Goal: Information Seeking & Learning: Learn about a topic

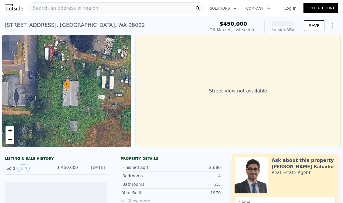
click at [46, 8] on span "Search an address or region" at bounding box center [63, 8] width 70 height 7
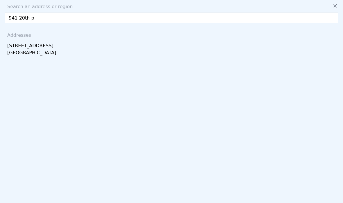
type input "941 20th pl"
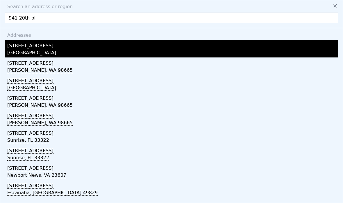
click at [25, 48] on div "941 20th Pl W" at bounding box center [172, 44] width 331 height 9
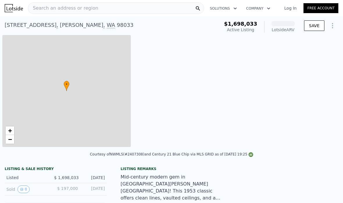
scroll to position [0, 2]
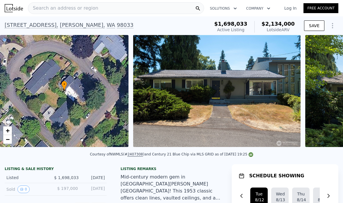
click at [164, 10] on div "Search an address or region" at bounding box center [116, 8] width 176 height 12
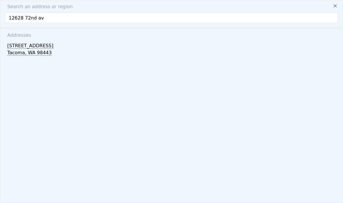
type input "12628 72nd ave"
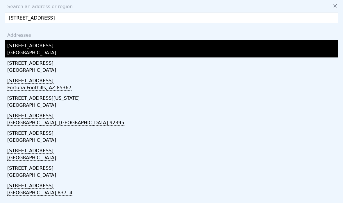
click at [33, 46] on div "[STREET_ADDRESS]" at bounding box center [172, 44] width 331 height 9
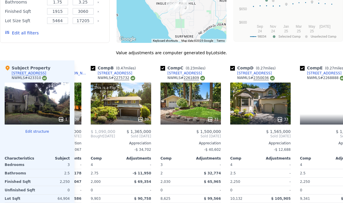
scroll to position [0, 61]
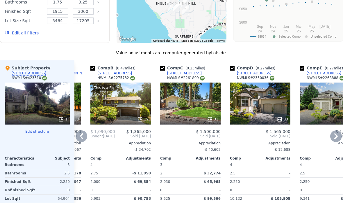
click at [141, 119] on icon at bounding box center [140, 119] width 6 height 6
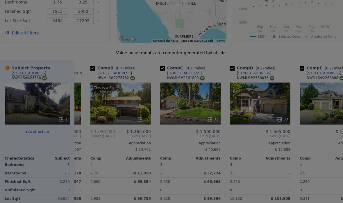
click at [145, 116] on img at bounding box center [124, 98] width 189 height 106
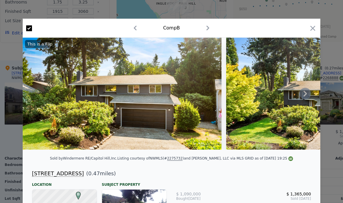
click at [310, 92] on icon at bounding box center [306, 94] width 12 height 12
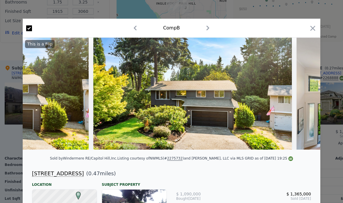
scroll to position [0, 140]
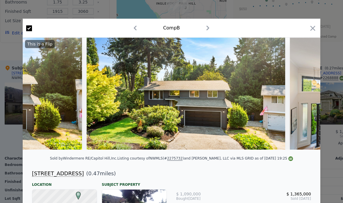
click at [302, 92] on icon at bounding box center [306, 94] width 12 height 12
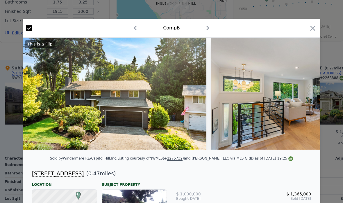
scroll to position [0, 279]
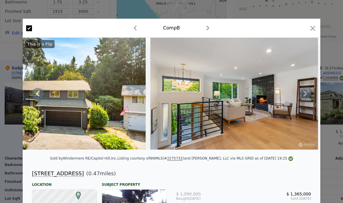
click at [307, 94] on icon at bounding box center [305, 94] width 3 height 6
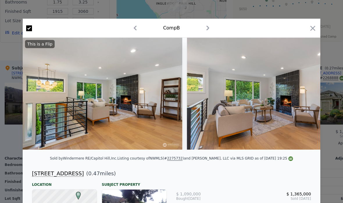
scroll to position [0, 419]
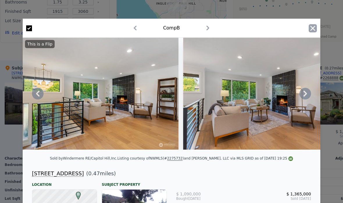
click at [311, 29] on icon "button" at bounding box center [313, 28] width 8 height 8
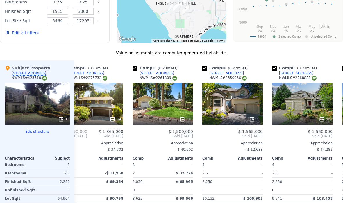
scroll to position [0, 89]
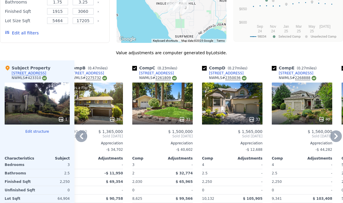
click at [251, 120] on icon at bounding box center [252, 119] width 6 height 6
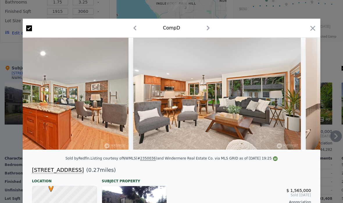
scroll to position [0, 1906]
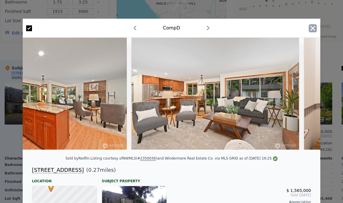
click at [316, 32] on icon "button" at bounding box center [313, 28] width 8 height 8
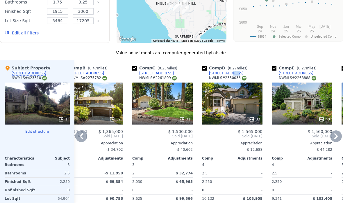
click at [225, 72] on div "[STREET_ADDRESS]" at bounding box center [226, 73] width 35 height 5
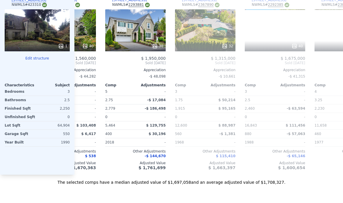
scroll to position [0, 324]
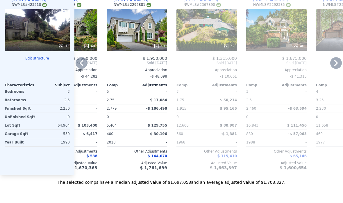
click at [121, 28] on div "30" at bounding box center [137, 30] width 61 height 42
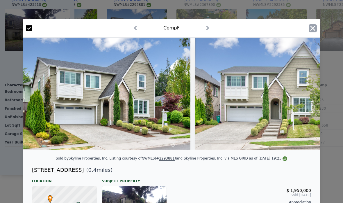
click at [314, 31] on icon "button" at bounding box center [313, 28] width 8 height 8
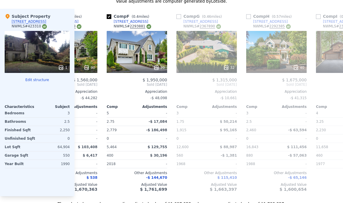
scroll to position [635, 0]
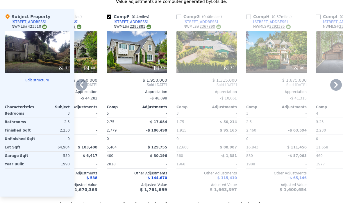
click at [119, 22] on div "[STREET_ADDRESS]" at bounding box center [131, 22] width 35 height 5
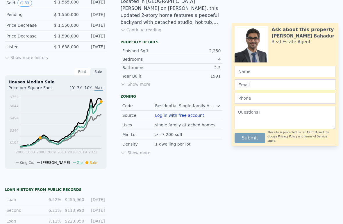
scroll to position [189, 0]
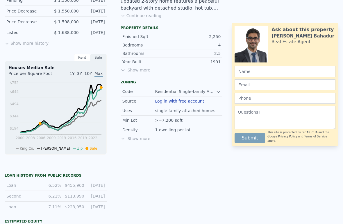
click at [140, 71] on span "Show more" at bounding box center [172, 70] width 102 height 6
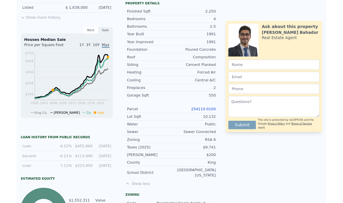
scroll to position [215, 0]
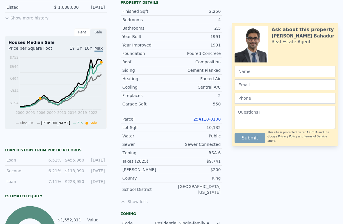
click at [210, 120] on link "254110-0100" at bounding box center [207, 119] width 27 height 5
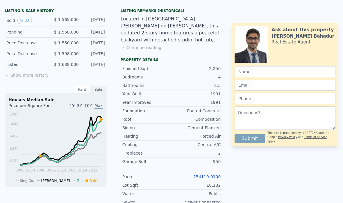
scroll to position [0, 0]
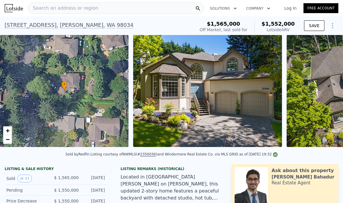
click at [47, 9] on span "Search an address or region" at bounding box center [63, 8] width 70 height 7
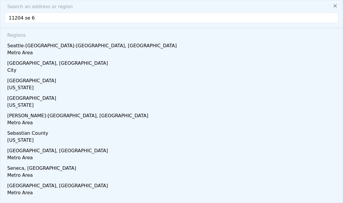
type input "11204 se 64"
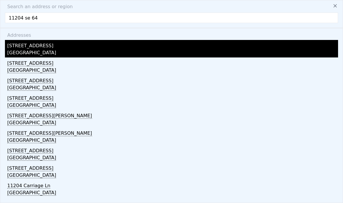
click at [23, 49] on div "[GEOGRAPHIC_DATA]" at bounding box center [172, 53] width 331 height 8
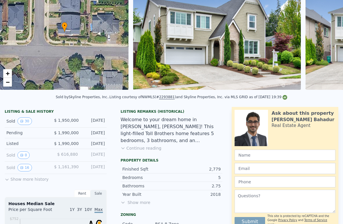
scroll to position [59, 0]
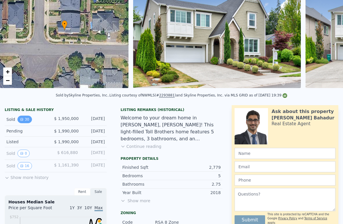
click at [23, 119] on icon "View historical data" at bounding box center [22, 119] width 2 height 2
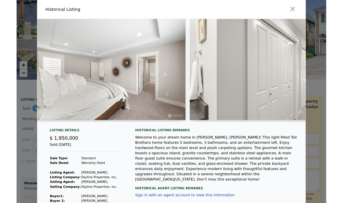
scroll to position [0, 2601]
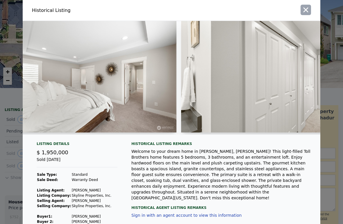
click at [308, 14] on button "button" at bounding box center [306, 10] width 10 height 10
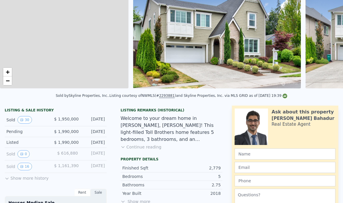
scroll to position [0, 0]
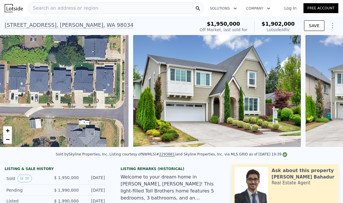
click at [54, 13] on div "Search an address or region" at bounding box center [63, 8] width 70 height 11
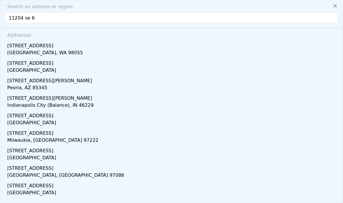
type input "11204 se 64"
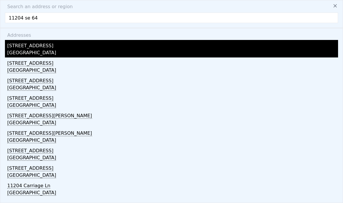
click at [20, 45] on div "[STREET_ADDRESS]" at bounding box center [172, 44] width 331 height 9
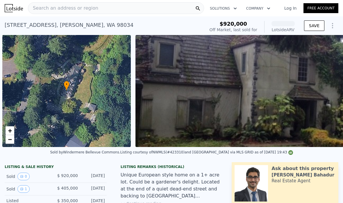
scroll to position [0, 2]
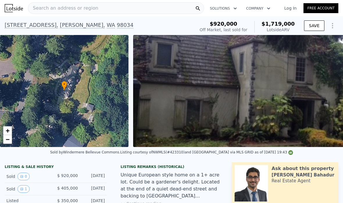
click at [51, 9] on span "Search an address or region" at bounding box center [63, 8] width 70 height 7
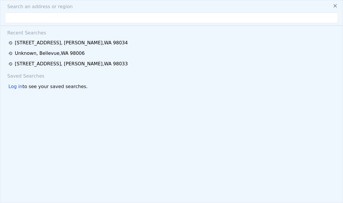
scroll to position [9, 0]
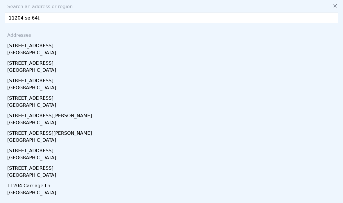
type input "11204 se 64th"
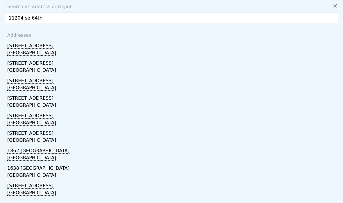
scroll to position [16, 0]
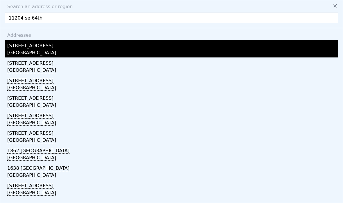
click at [68, 49] on div "[GEOGRAPHIC_DATA]" at bounding box center [172, 53] width 331 height 8
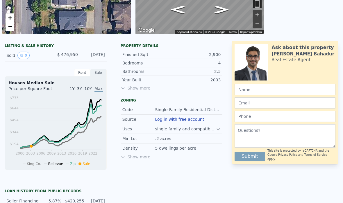
scroll to position [116, 0]
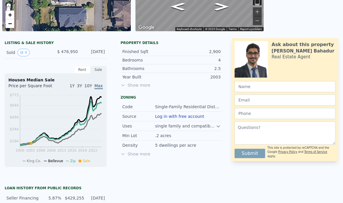
click at [125, 86] on icon at bounding box center [123, 85] width 5 height 5
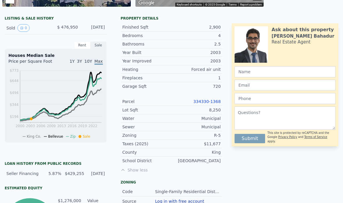
scroll to position [156, 0]
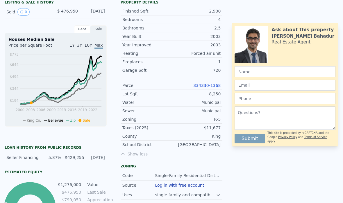
click at [201, 85] on link "334330-1368" at bounding box center [207, 85] width 27 height 5
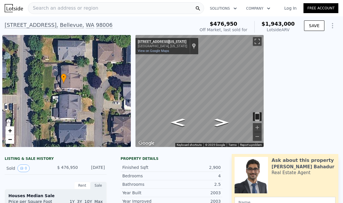
scroll to position [0, 0]
click at [10, 139] on span "−" at bounding box center [10, 138] width 4 height 7
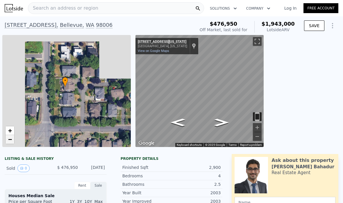
click at [10, 139] on span "−" at bounding box center [10, 138] width 4 height 7
click at [13, 140] on link "−" at bounding box center [10, 139] width 9 height 9
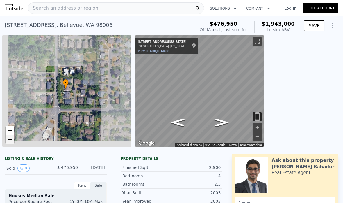
click at [13, 140] on link "−" at bounding box center [10, 139] width 9 height 9
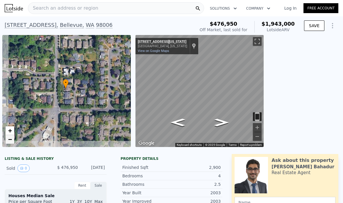
click at [13, 140] on link "−" at bounding box center [10, 139] width 9 height 9
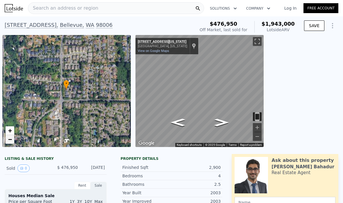
click at [12, 140] on link "−" at bounding box center [10, 139] width 9 height 9
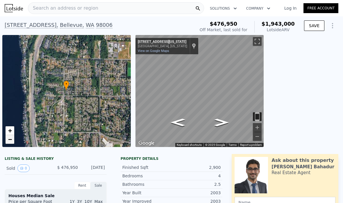
click at [13, 139] on link "−" at bounding box center [10, 139] width 9 height 9
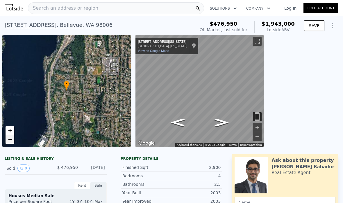
click at [11, 141] on span "−" at bounding box center [10, 138] width 4 height 7
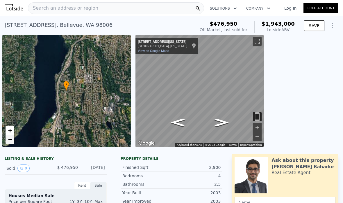
click at [8, 138] on span "−" at bounding box center [10, 138] width 4 height 7
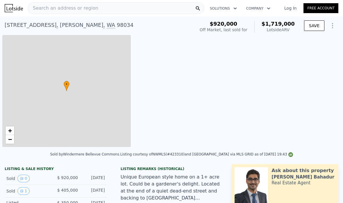
type input "1.75"
type input "3.25"
type input "1915"
type input "3060"
type input "5464"
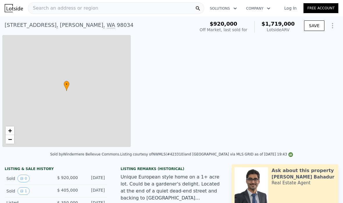
type input "17205"
type input "$ 1,719,000"
type input "$ 1,116,413"
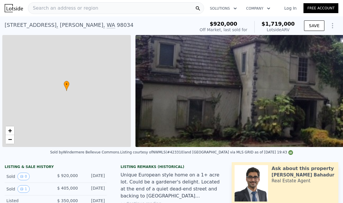
scroll to position [0, 2]
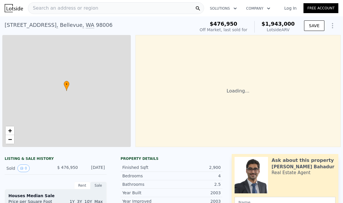
type input "$ 1,943,000"
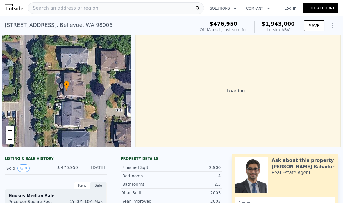
type input "2.25"
type input "2.75"
type input "2100"
type input "3120"
type input "5000"
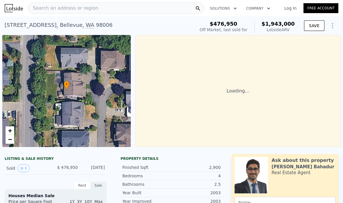
type input "13719"
type input "$ 1,244,133"
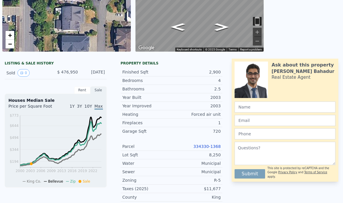
scroll to position [95, 0]
